Goal: Transaction & Acquisition: Purchase product/service

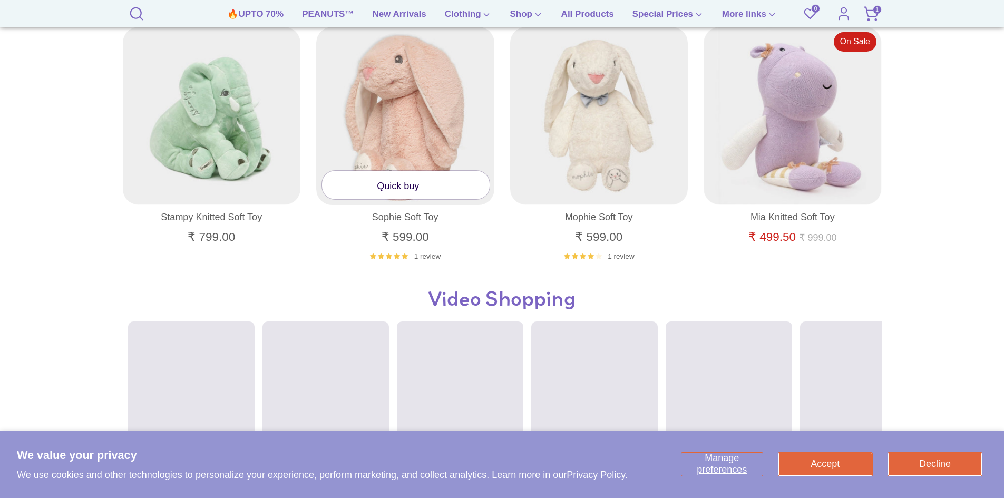
click at [388, 188] on link "Quick buy" at bounding box center [406, 185] width 168 height 28
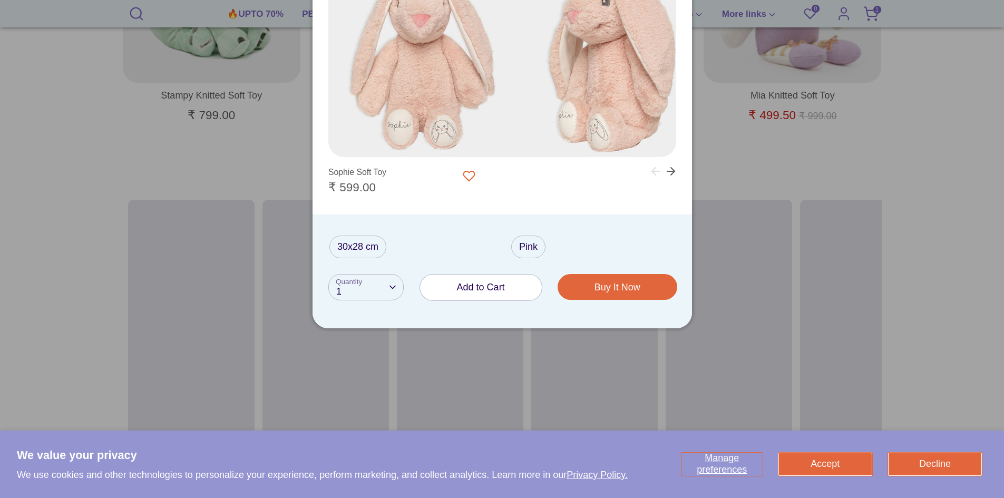
scroll to position [1002, 0]
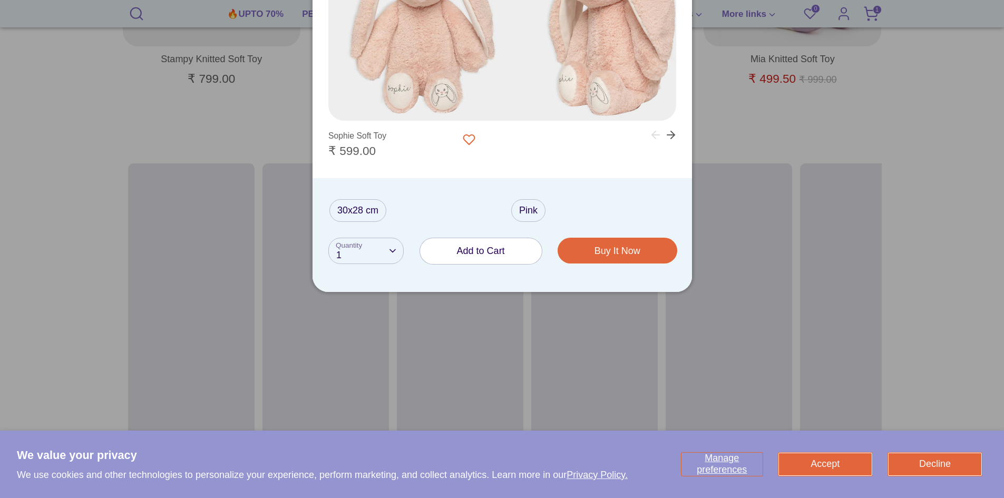
click at [464, 259] on button "Add to Cart" at bounding box center [481, 251] width 122 height 26
